Goal: Navigation & Orientation: Find specific page/section

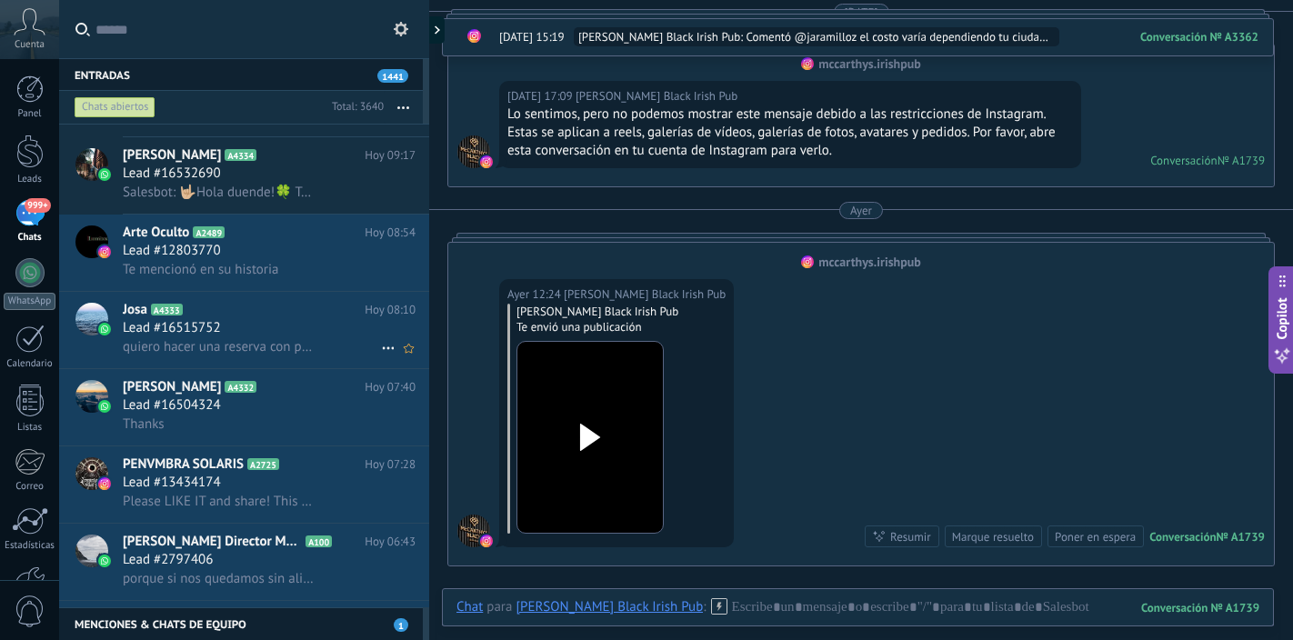
scroll to position [95, 0]
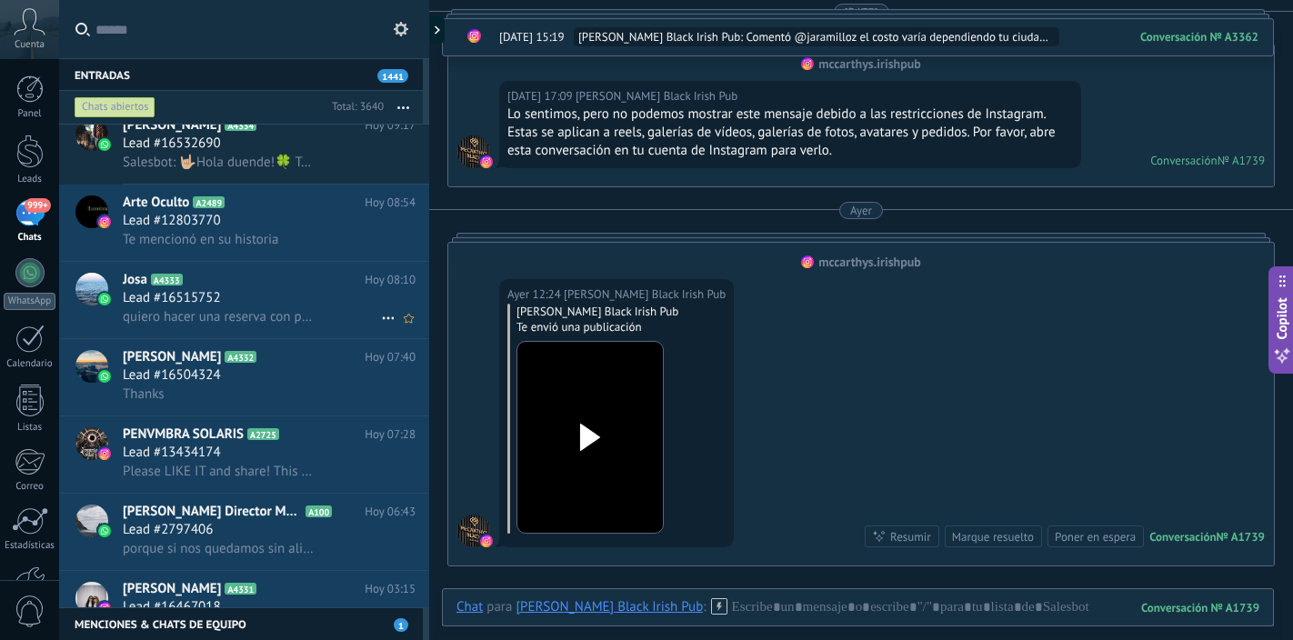
click at [284, 293] on div "Lead #16515752" at bounding box center [269, 298] width 293 height 18
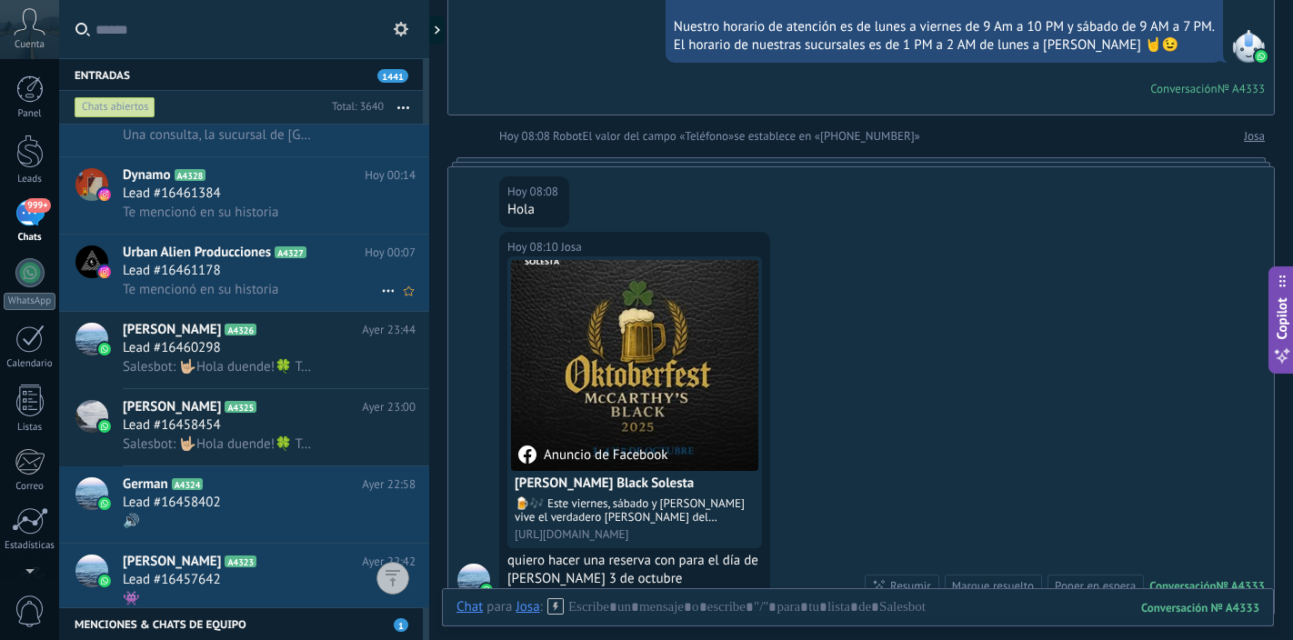
scroll to position [919, 0]
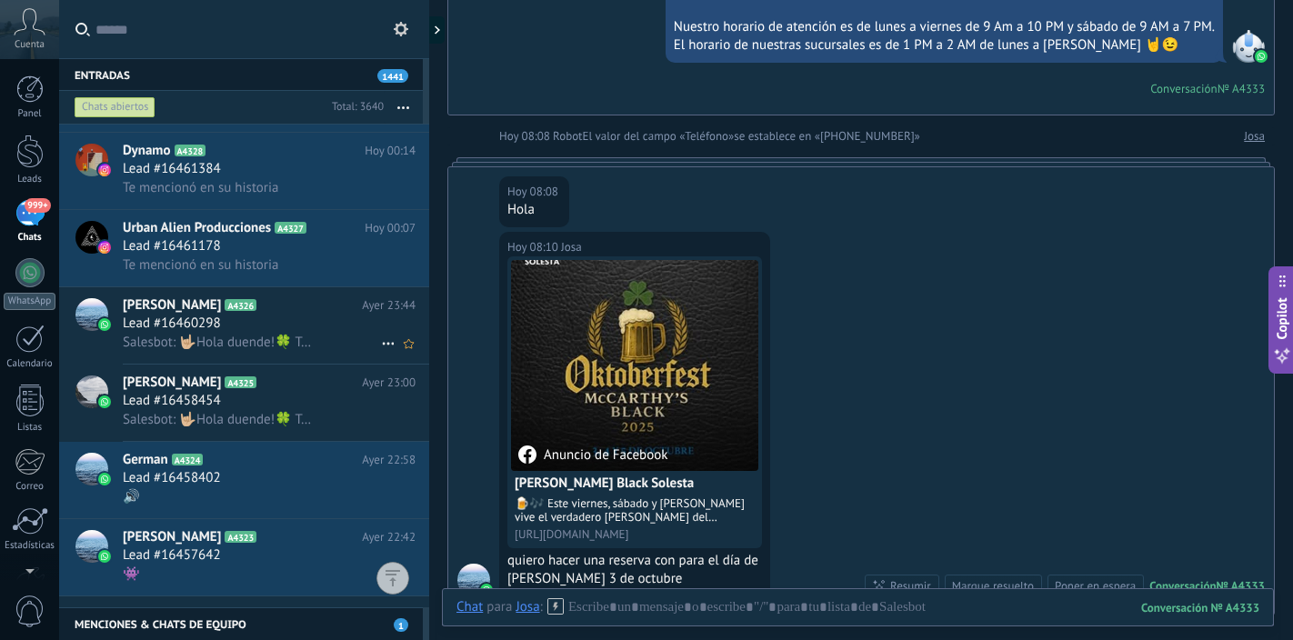
click at [300, 309] on h2 "[PERSON_NAME] A4326" at bounding box center [242, 305] width 239 height 18
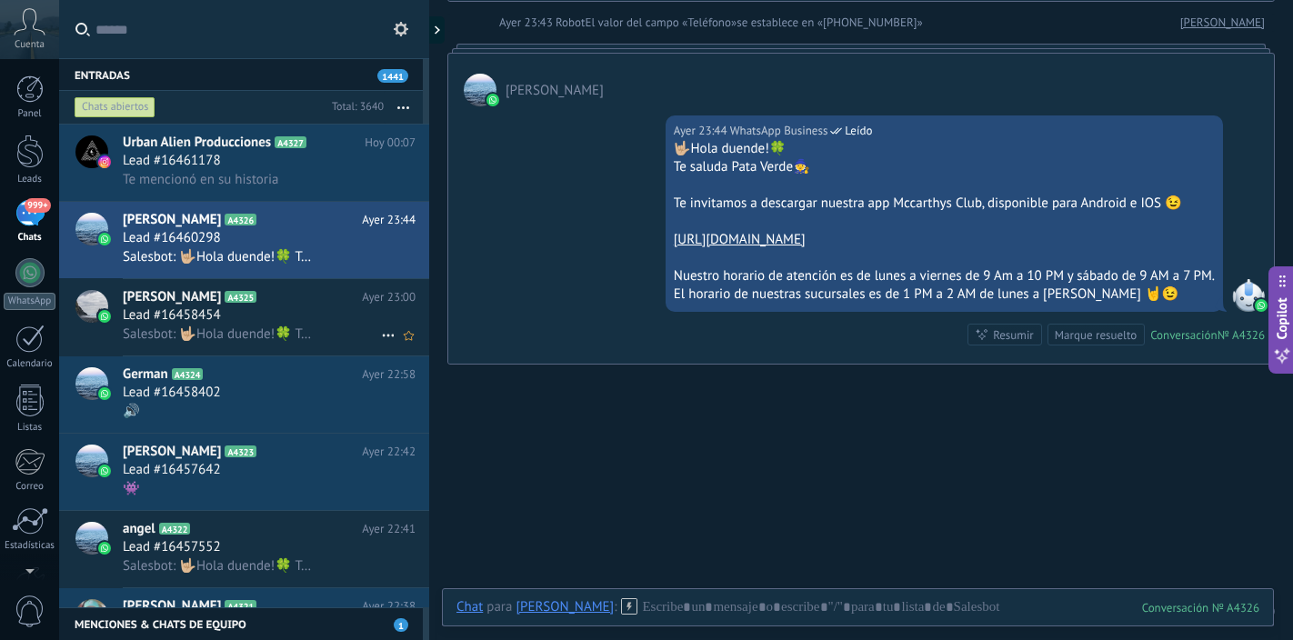
scroll to position [1106, 0]
